Goal: Task Accomplishment & Management: Use online tool/utility

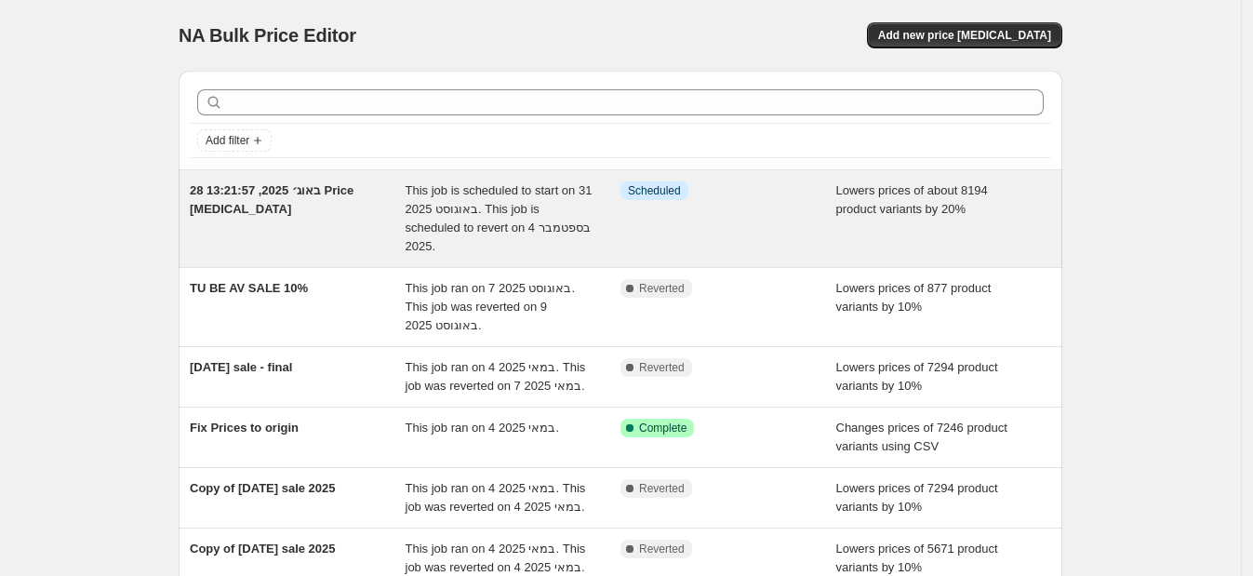
click at [442, 206] on span "This job is scheduled to start on 31 באוגוסט 2025. This job is scheduled to rev…" at bounding box center [499, 218] width 187 height 70
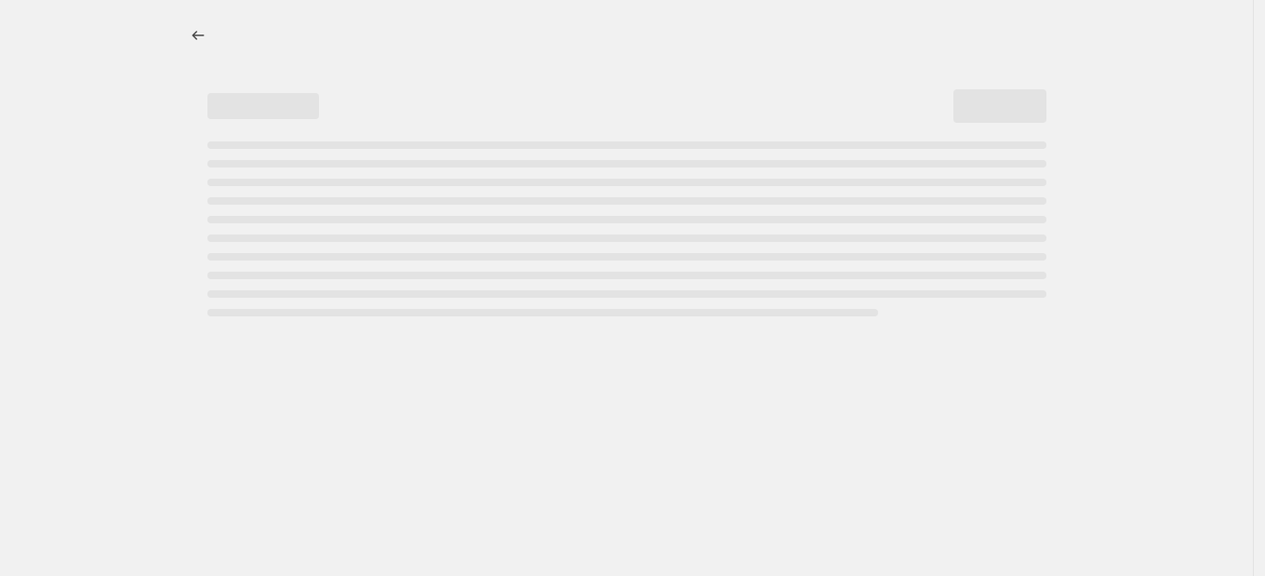
select select "percentage"
select select "not_equal"
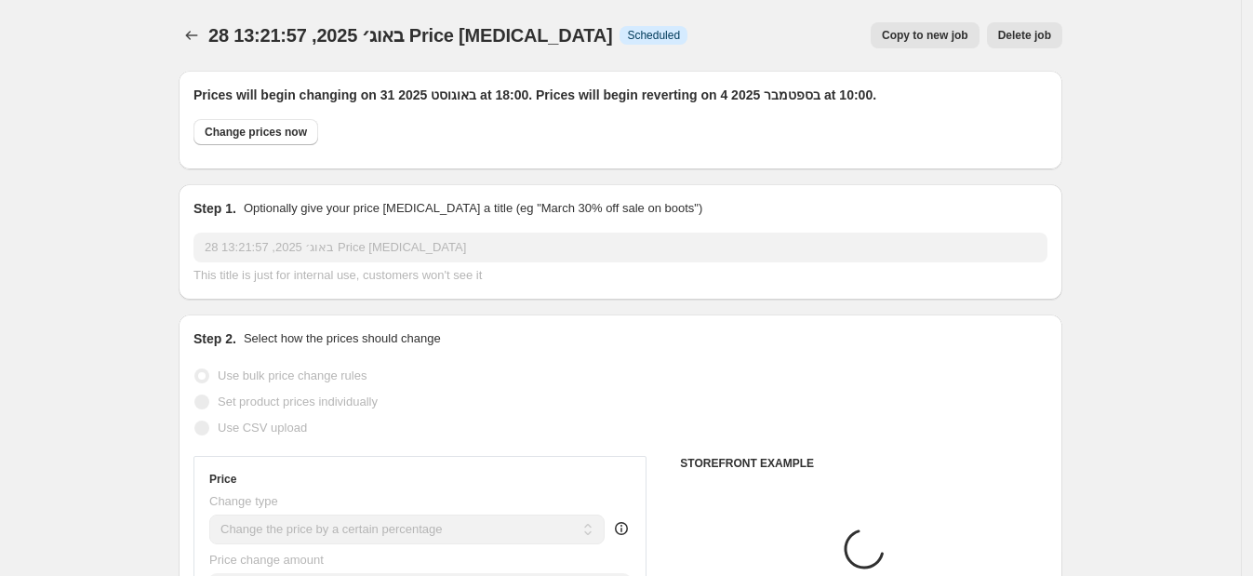
select select "tag"
